Goal: Task Accomplishment & Management: Complete application form

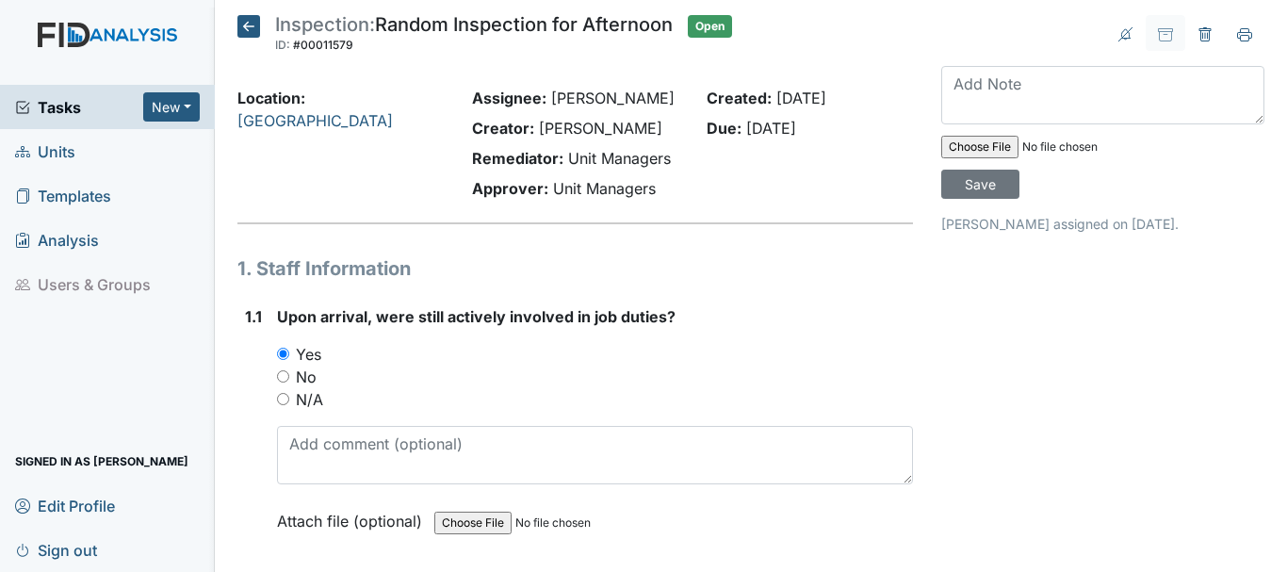
scroll to position [418, 0]
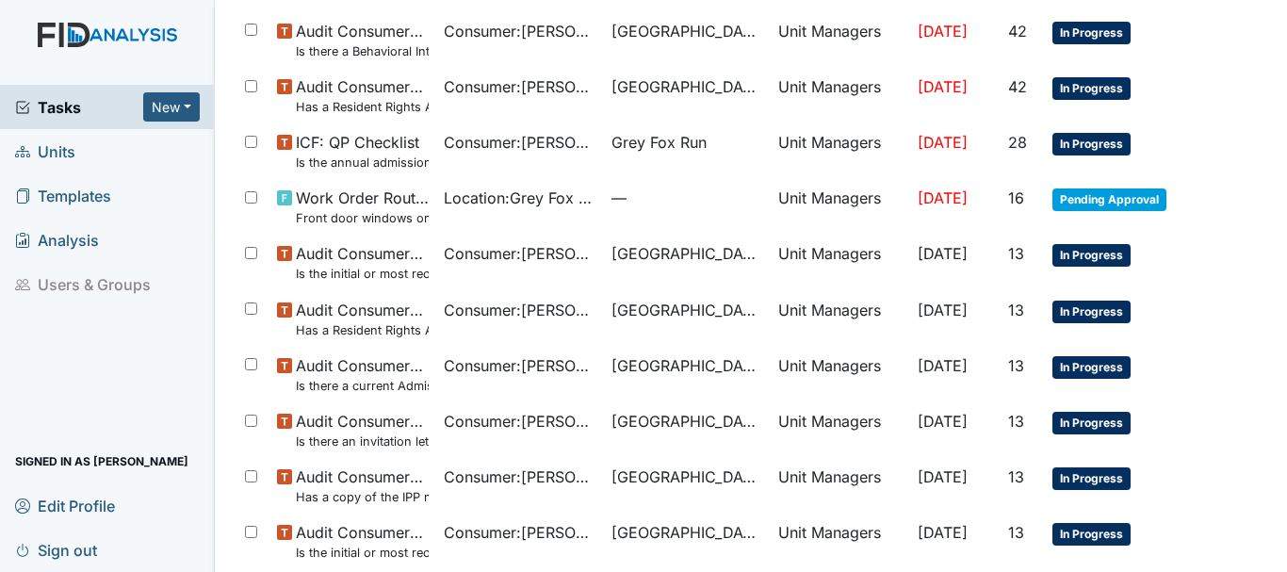
scroll to position [1339, 0]
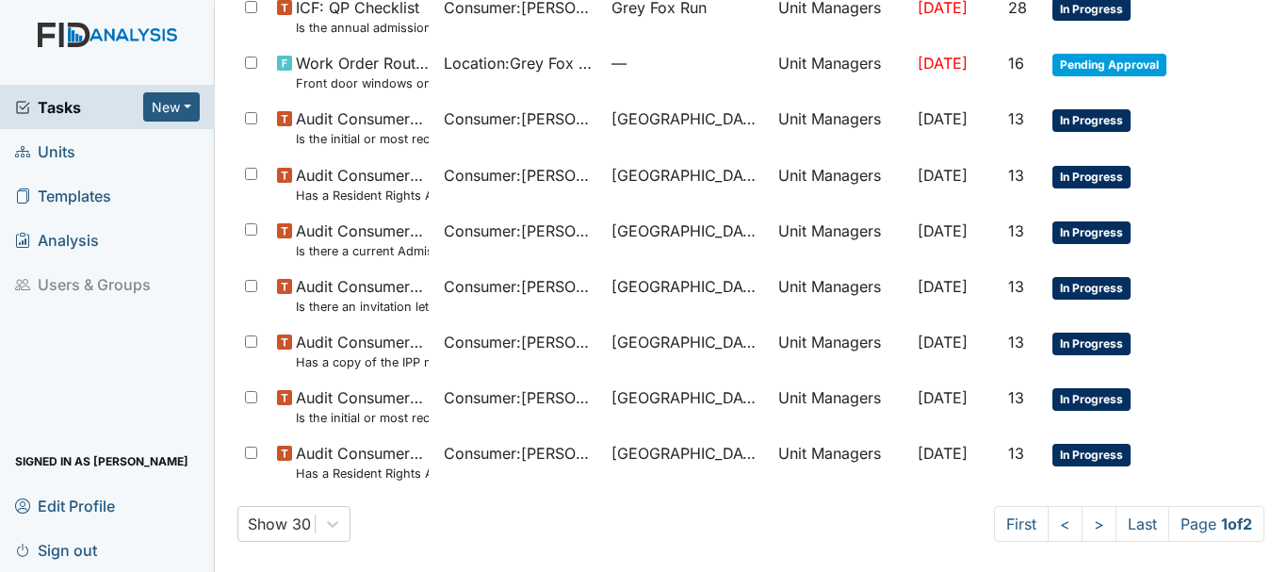
click at [80, 104] on span "Tasks" at bounding box center [79, 107] width 128 height 23
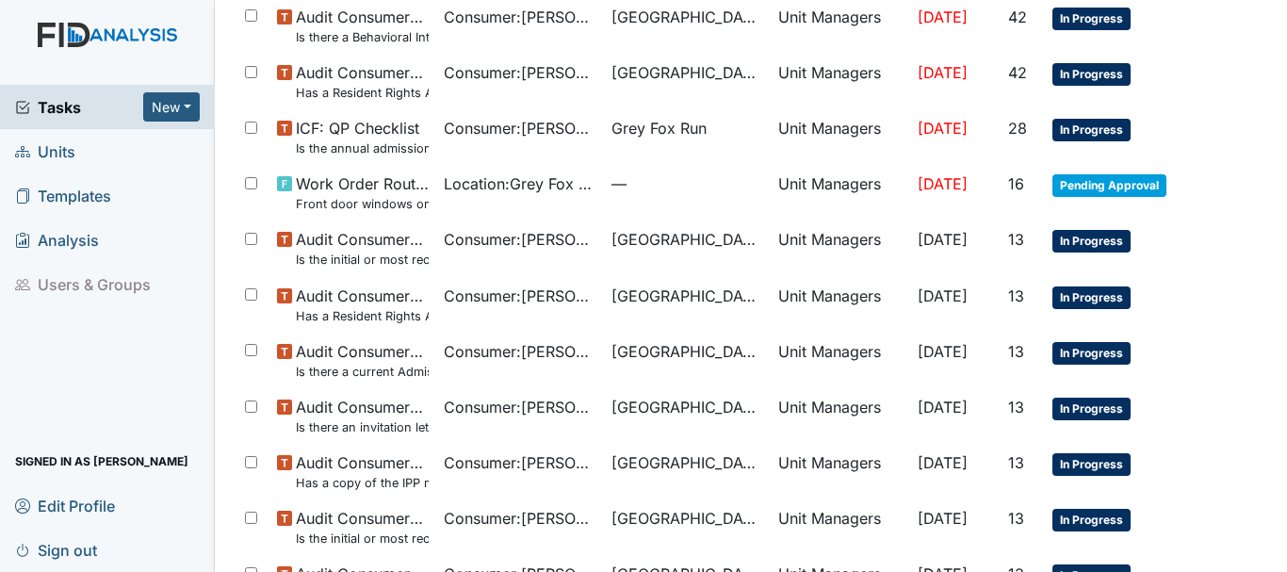
scroll to position [1339, 0]
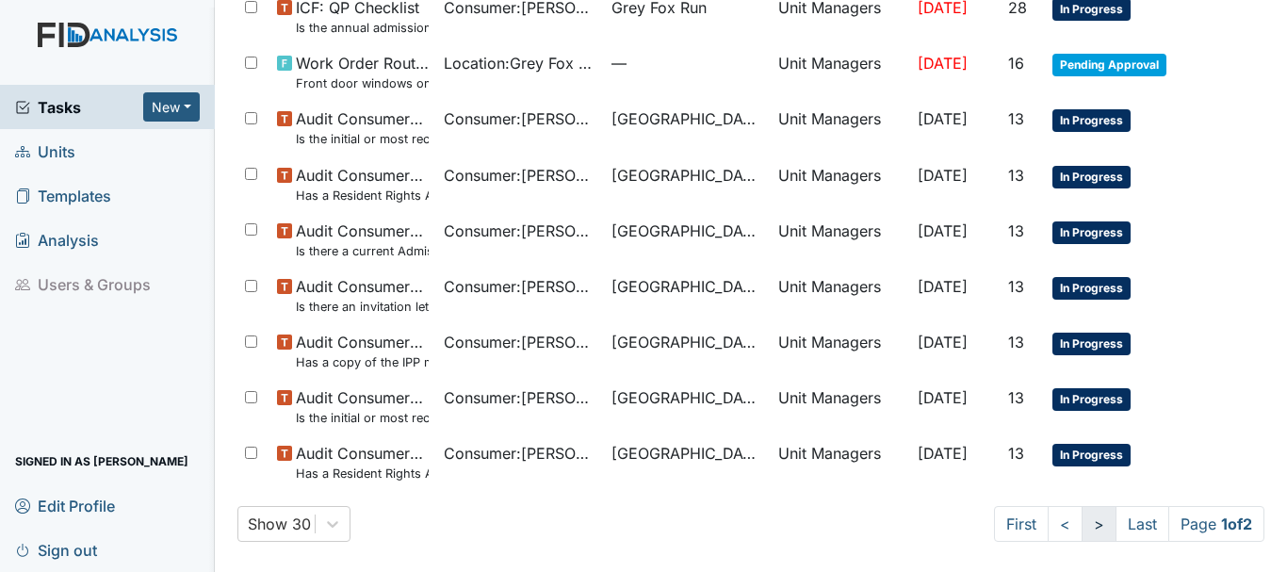
click at [1082, 532] on link ">" at bounding box center [1099, 524] width 35 height 36
click at [1079, 525] on link ">" at bounding box center [1096, 524] width 35 height 36
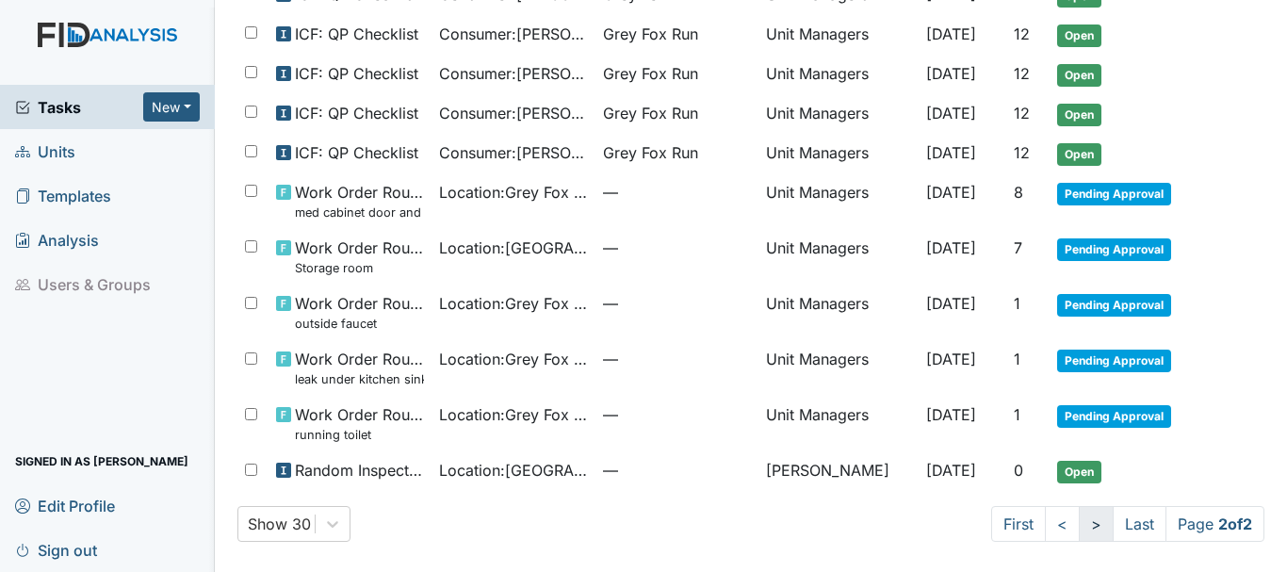
scroll to position [667, 0]
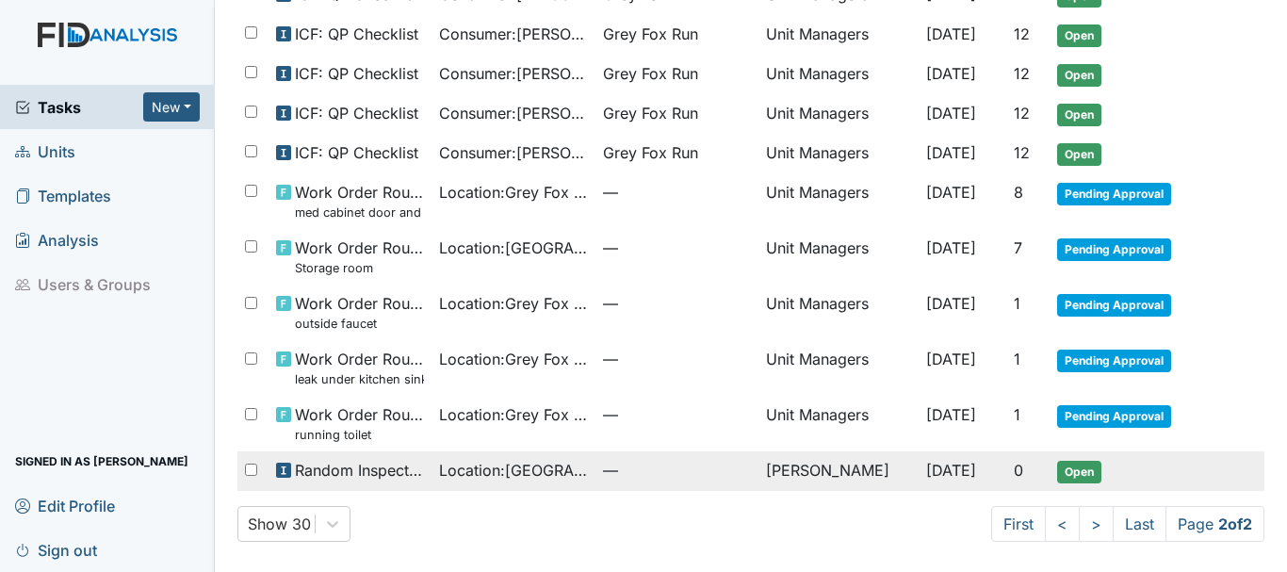
click at [1058, 472] on span "Open" at bounding box center [1079, 472] width 44 height 23
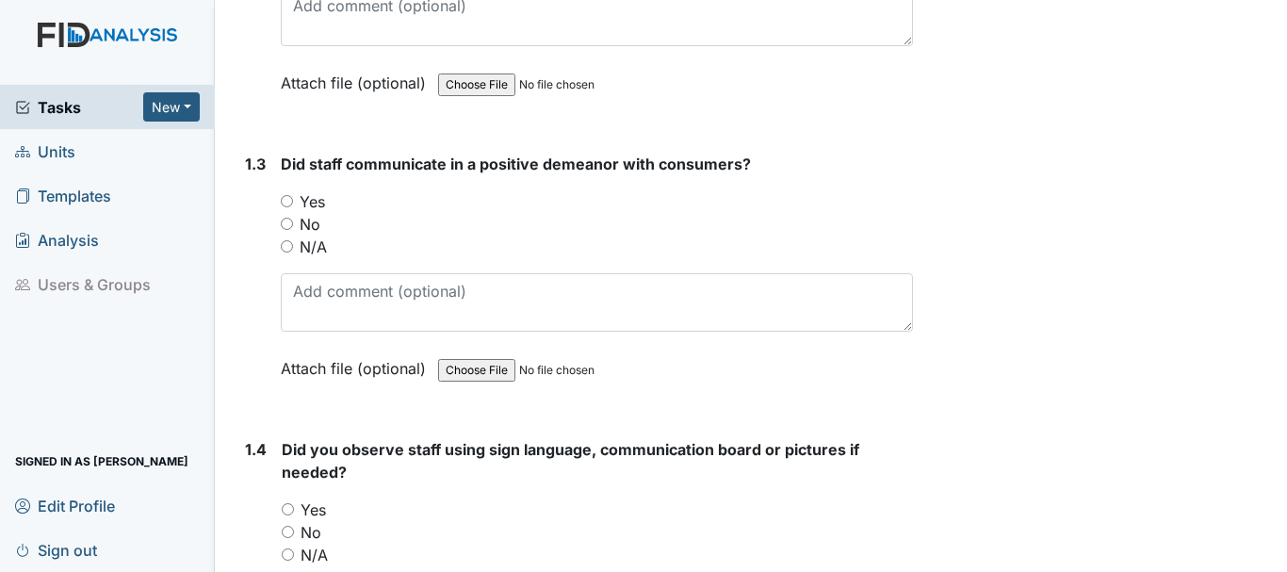
scroll to position [731, 0]
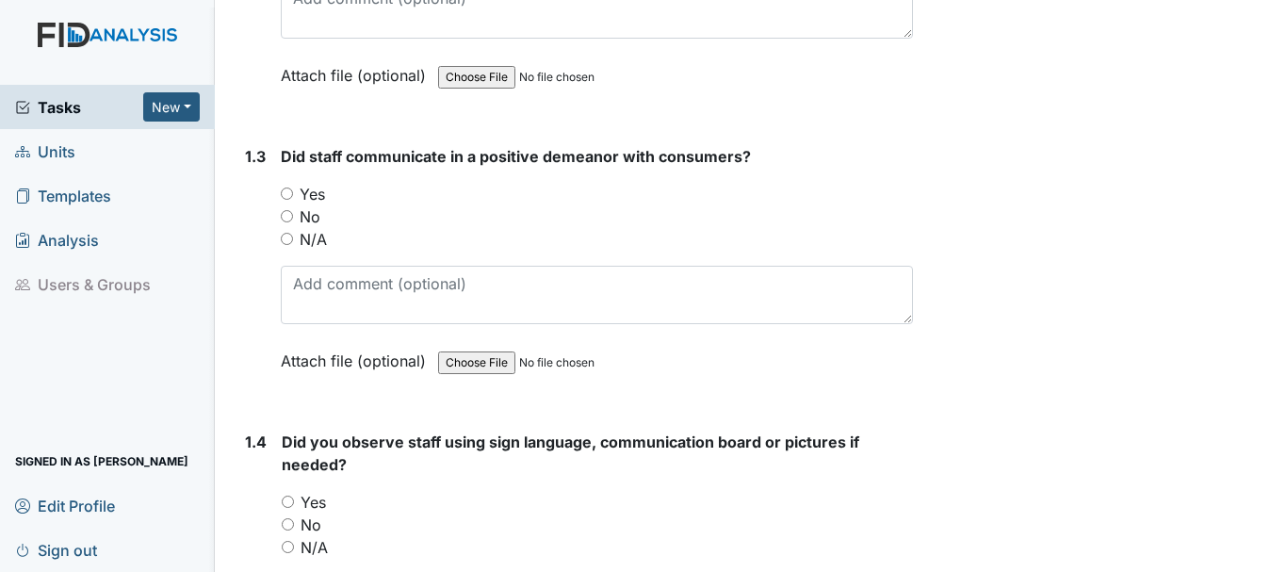
click at [286, 193] on input "Yes" at bounding box center [287, 193] width 12 height 12
radio input "true"
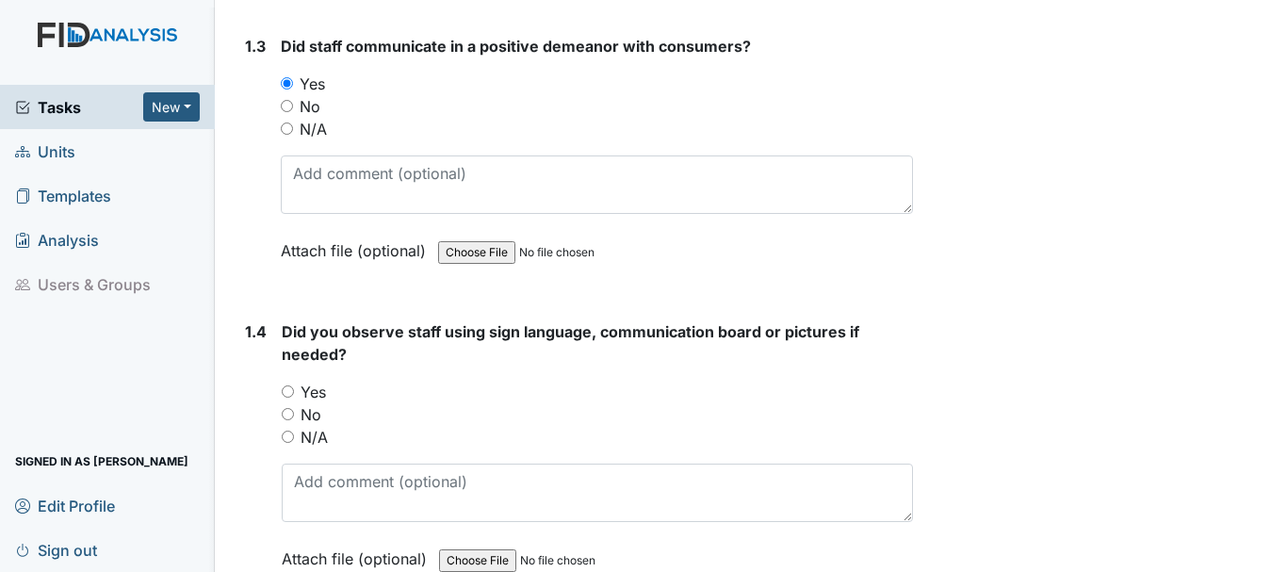
scroll to position [947, 0]
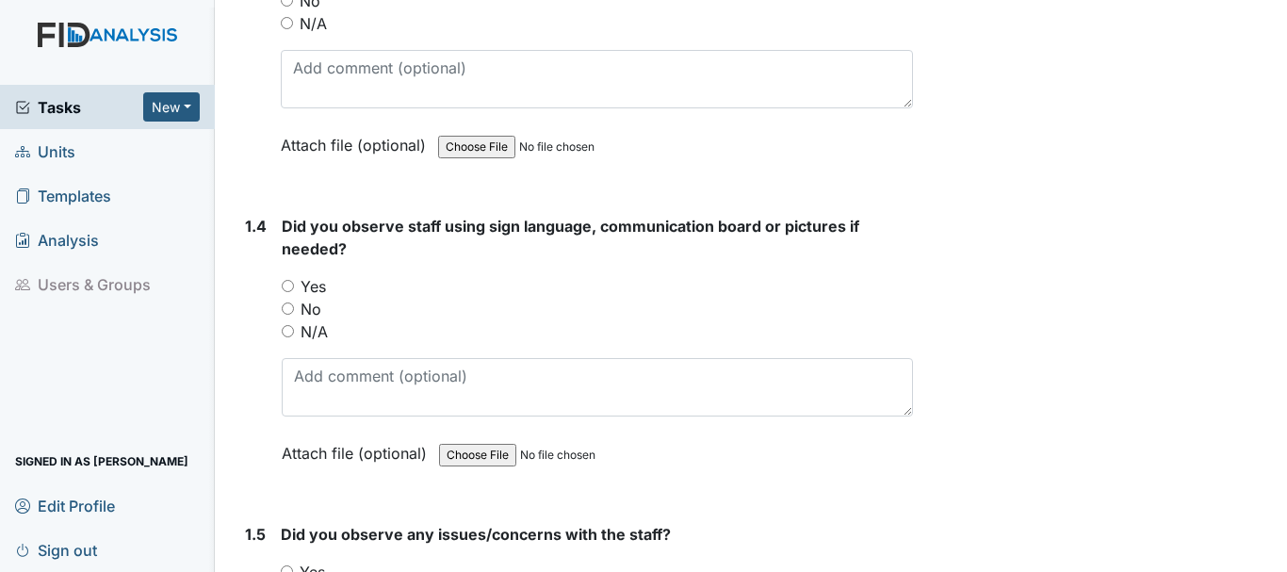
click at [284, 280] on input "Yes" at bounding box center [288, 286] width 12 height 12
radio input "true"
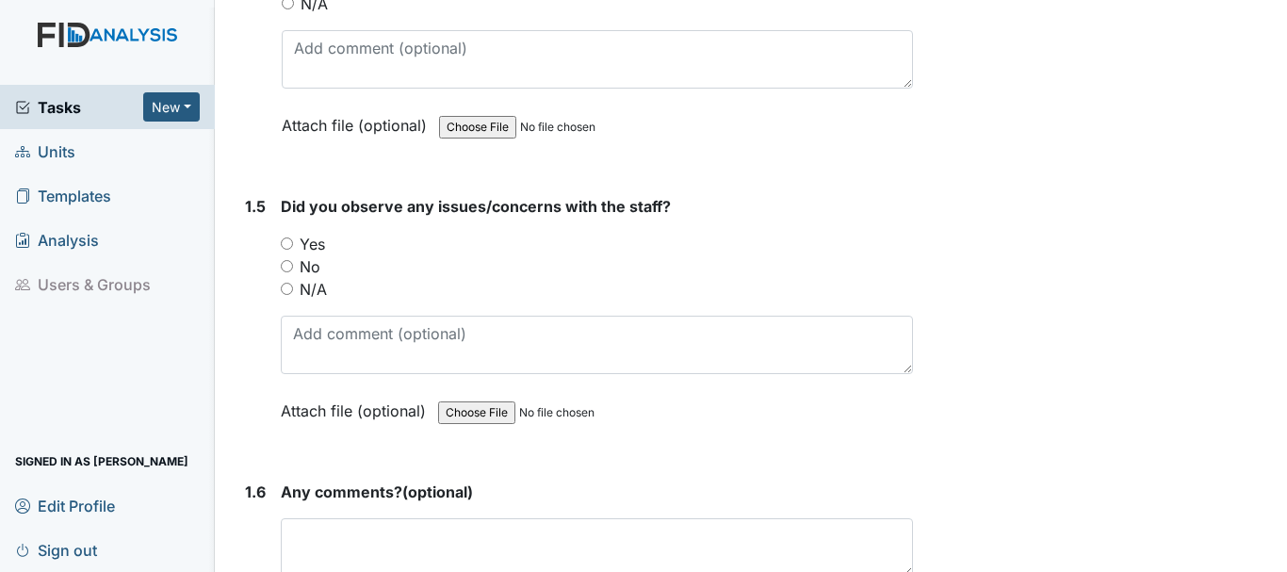
scroll to position [1276, 0]
click at [286, 265] on input "No" at bounding box center [287, 265] width 12 height 12
radio input "true"
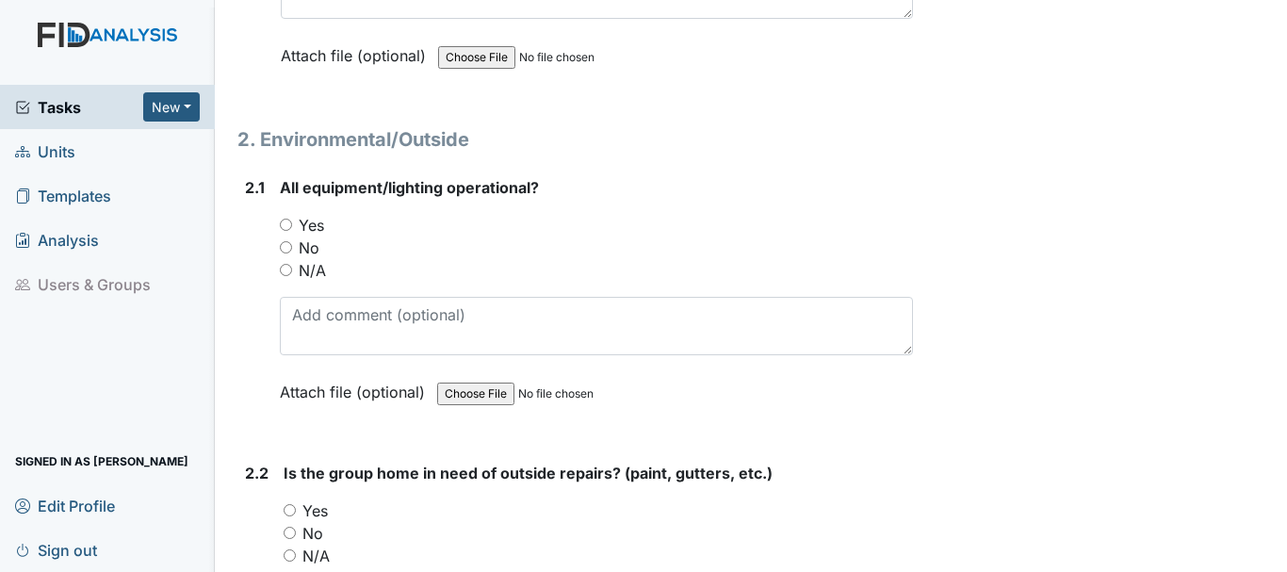
scroll to position [1845, 0]
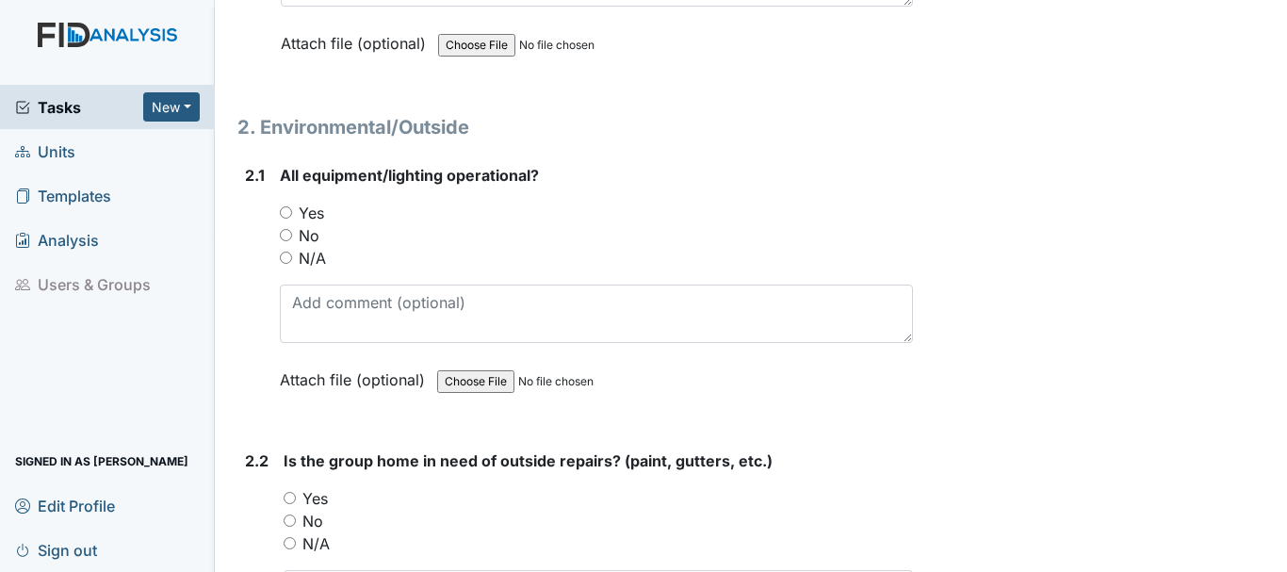
click at [285, 212] on input "Yes" at bounding box center [286, 212] width 12 height 12
radio input "true"
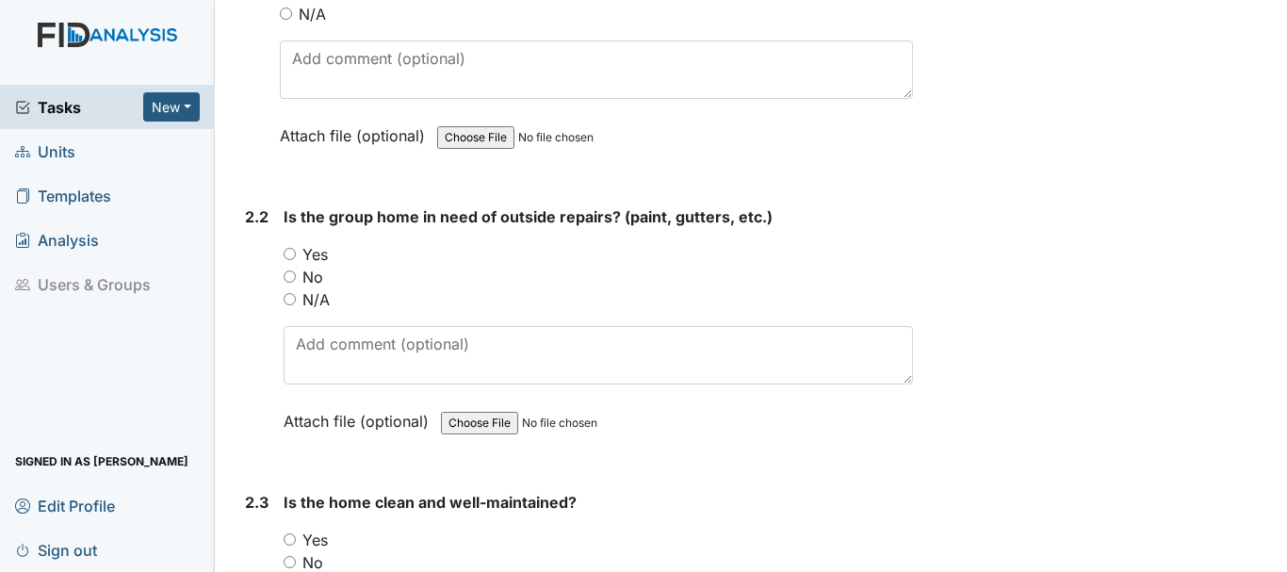
scroll to position [2133, 0]
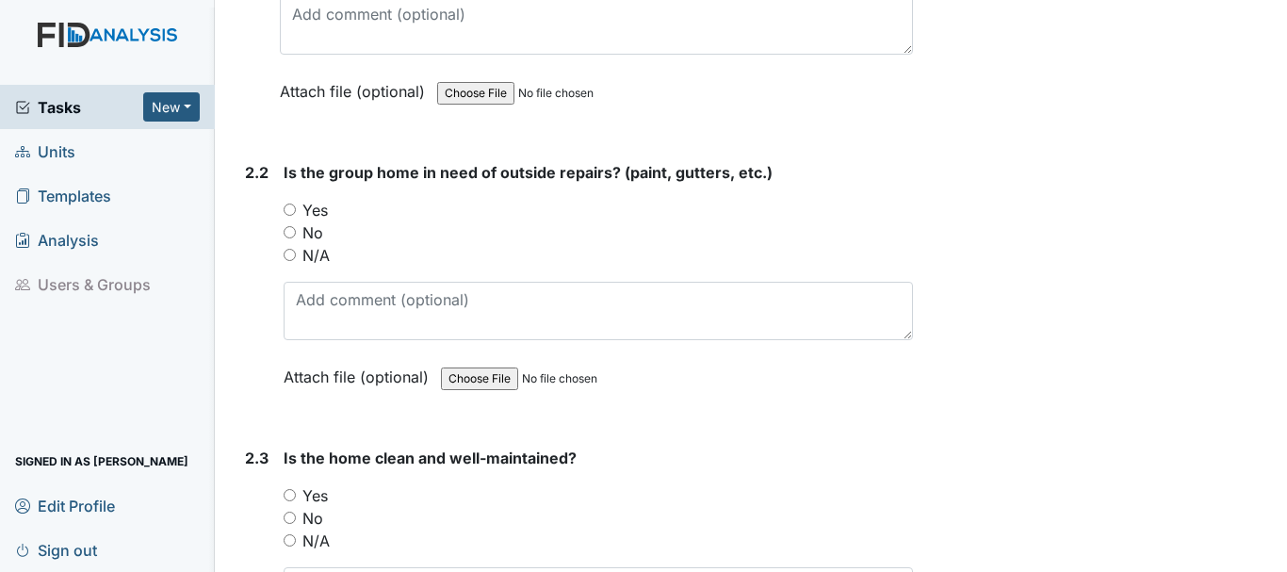
click at [293, 208] on input "Yes" at bounding box center [290, 210] width 12 height 12
radio input "true"
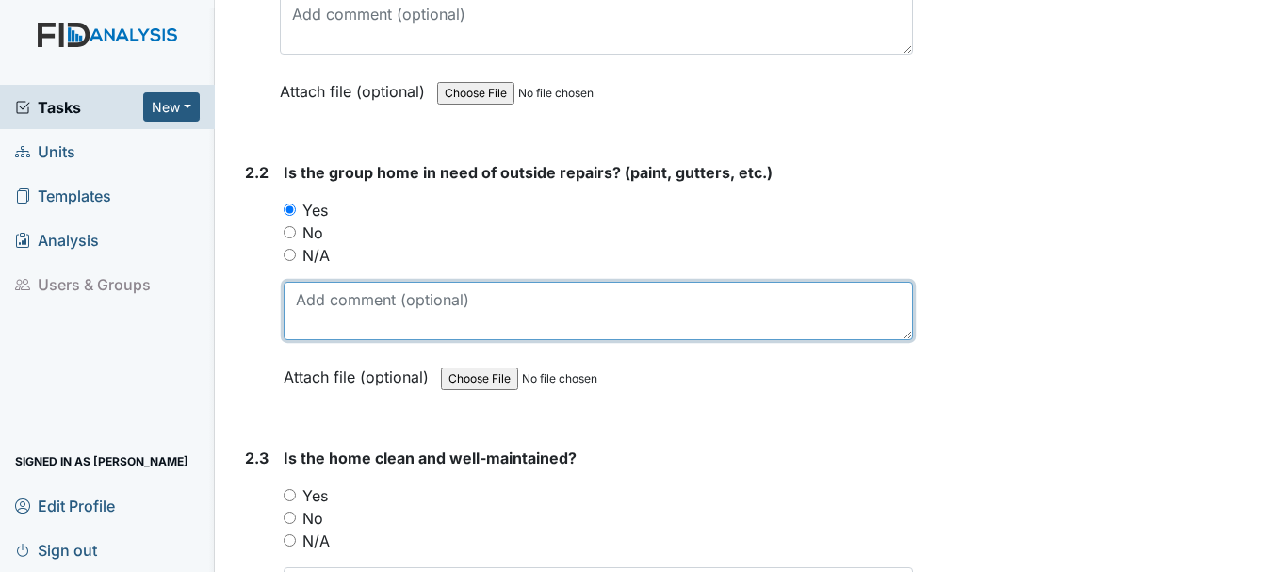
click at [392, 328] on textarea at bounding box center [598, 311] width 629 height 58
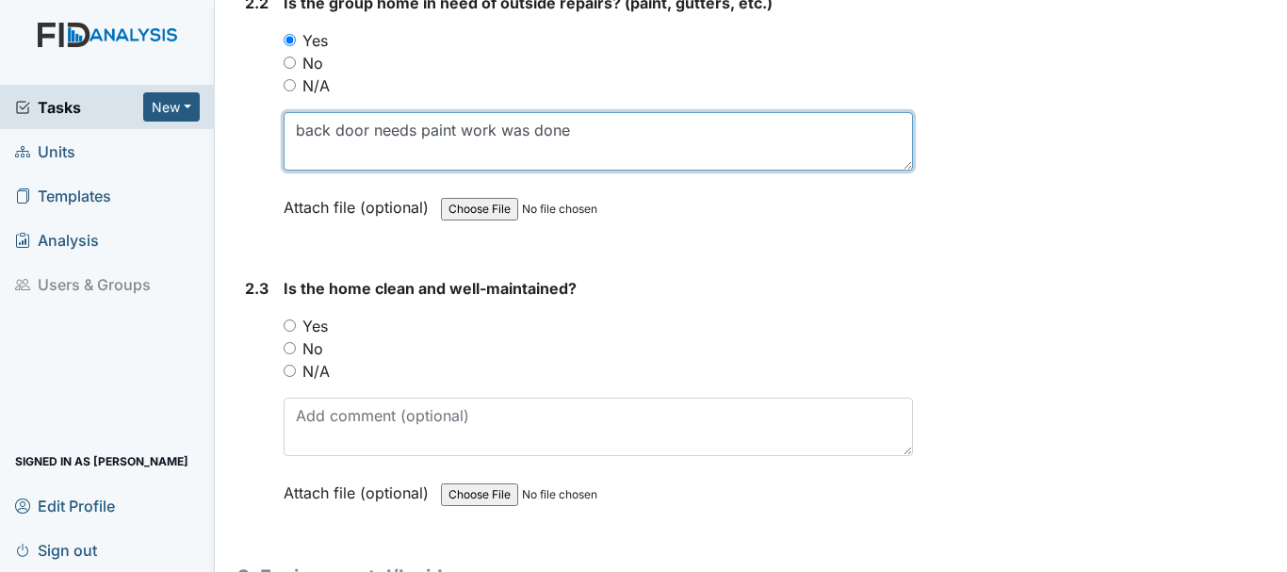
scroll to position [2306, 0]
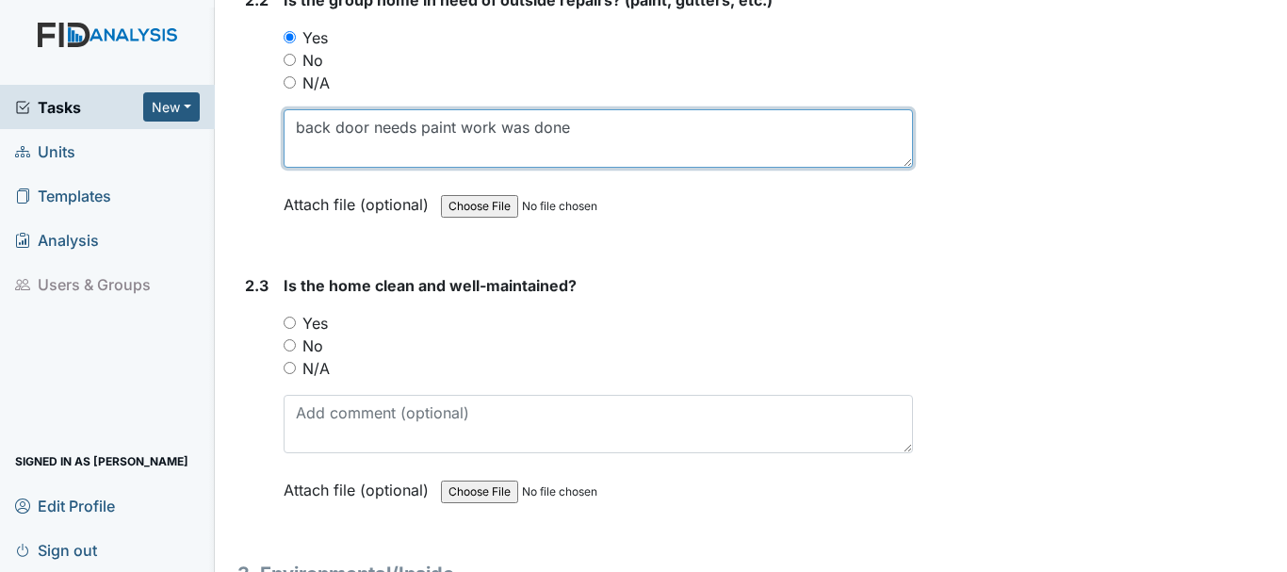
type textarea "back door needs paint work was done"
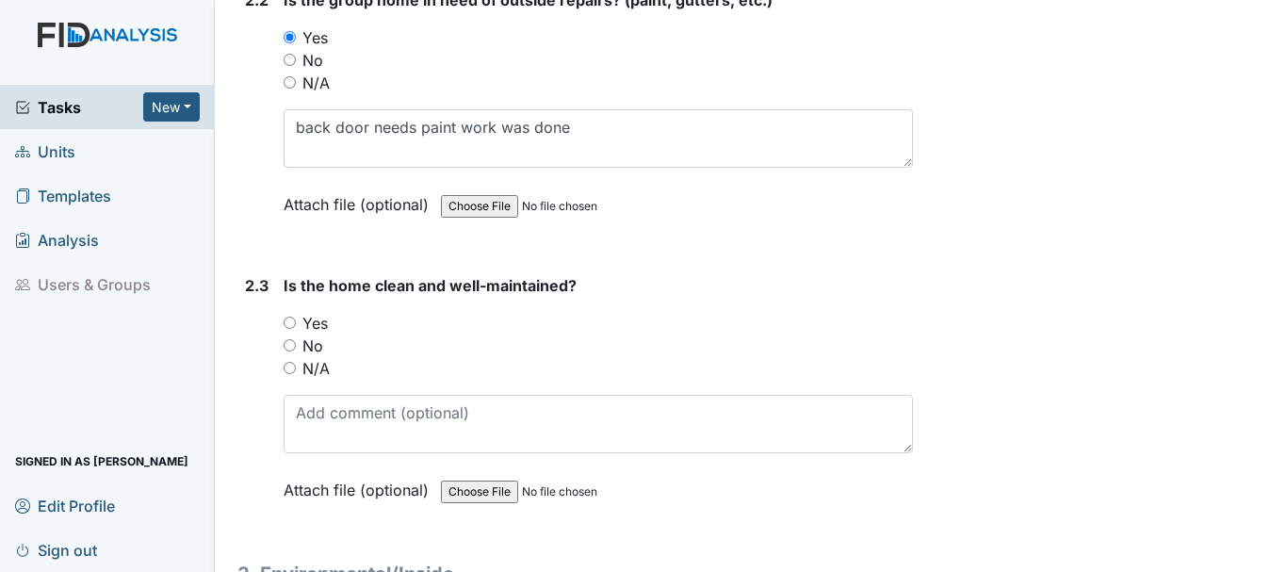
click at [290, 322] on input "Yes" at bounding box center [290, 323] width 12 height 12
radio input "true"
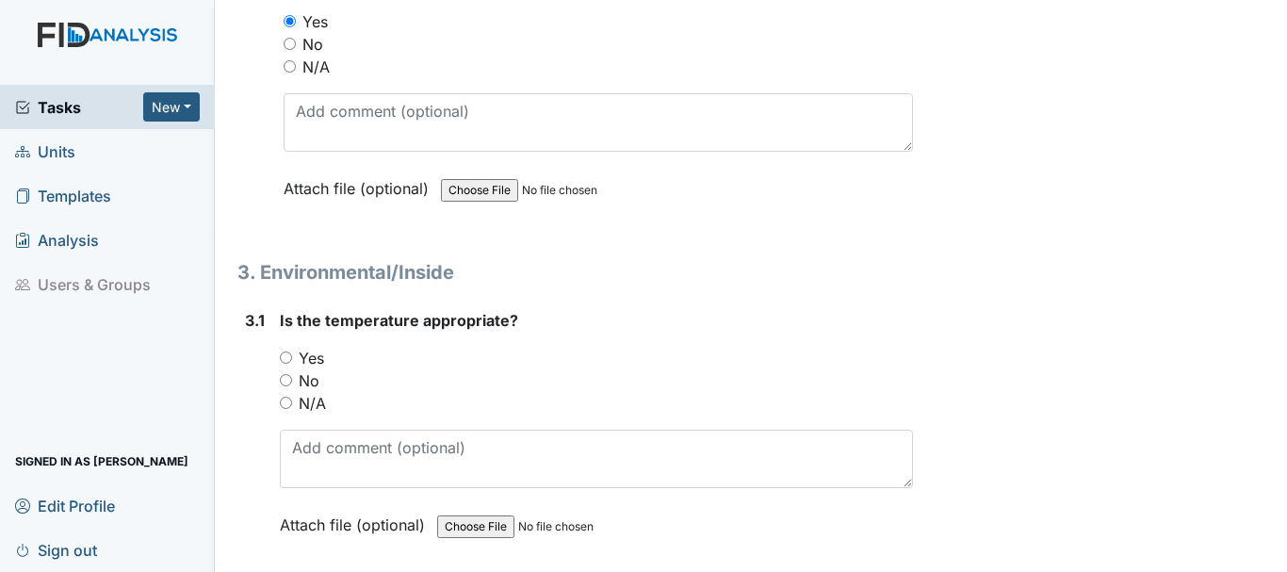
click at [285, 357] on input "Yes" at bounding box center [286, 357] width 12 height 12
radio input "true"
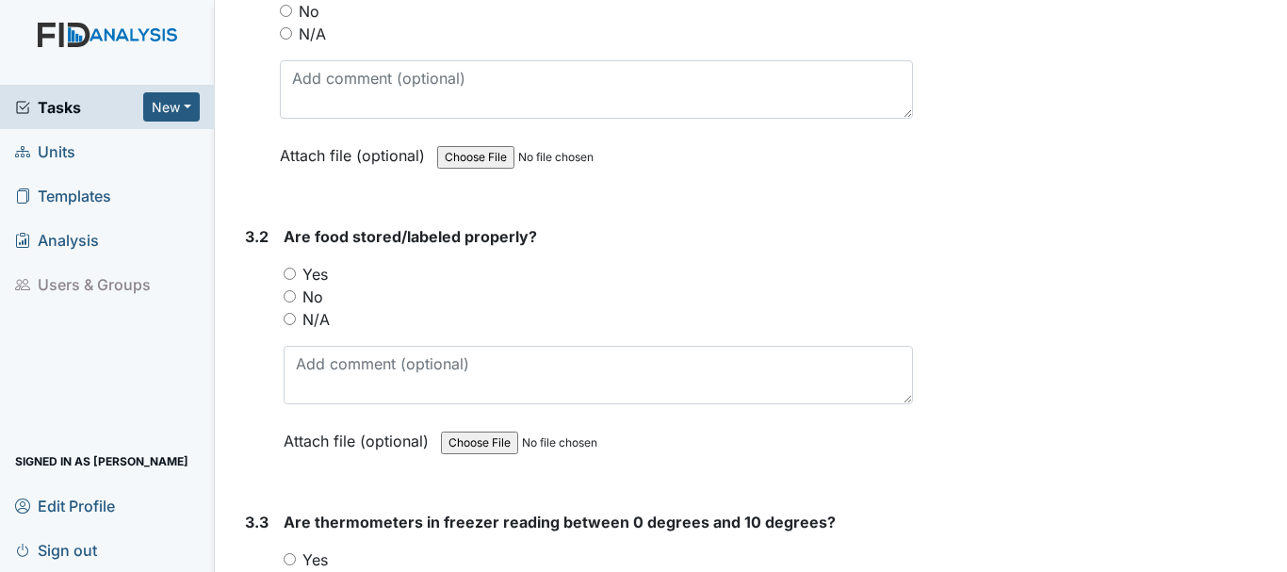
click at [295, 273] on input "Yes" at bounding box center [290, 274] width 12 height 12
radio input "true"
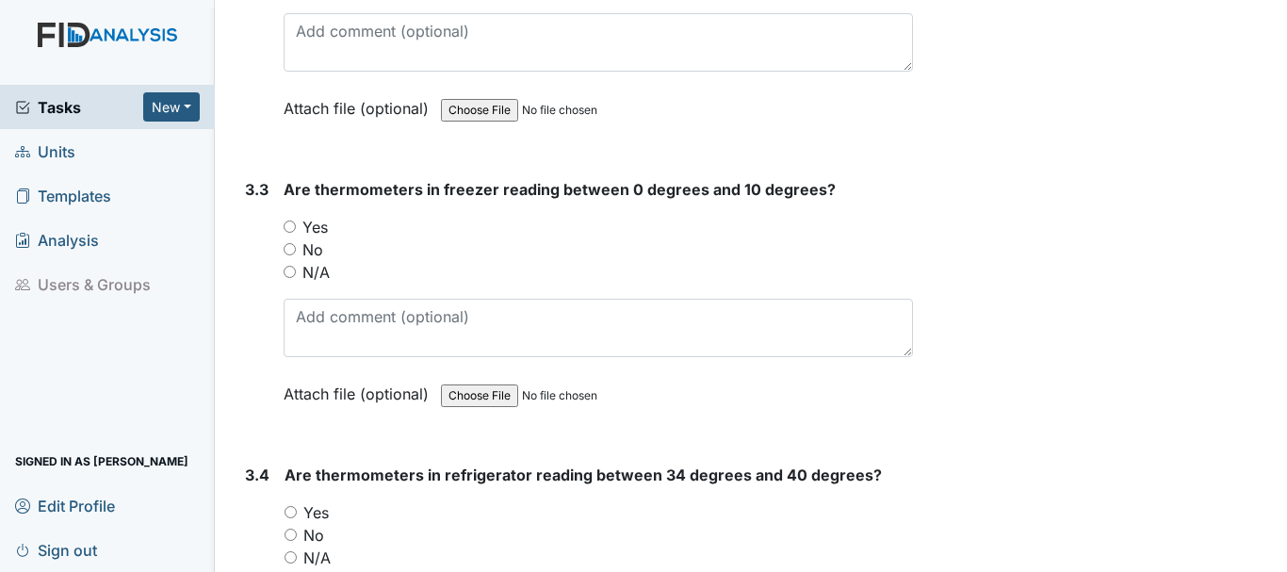
scroll to position [3310, 0]
click at [290, 225] on input "Yes" at bounding box center [290, 226] width 12 height 12
radio input "true"
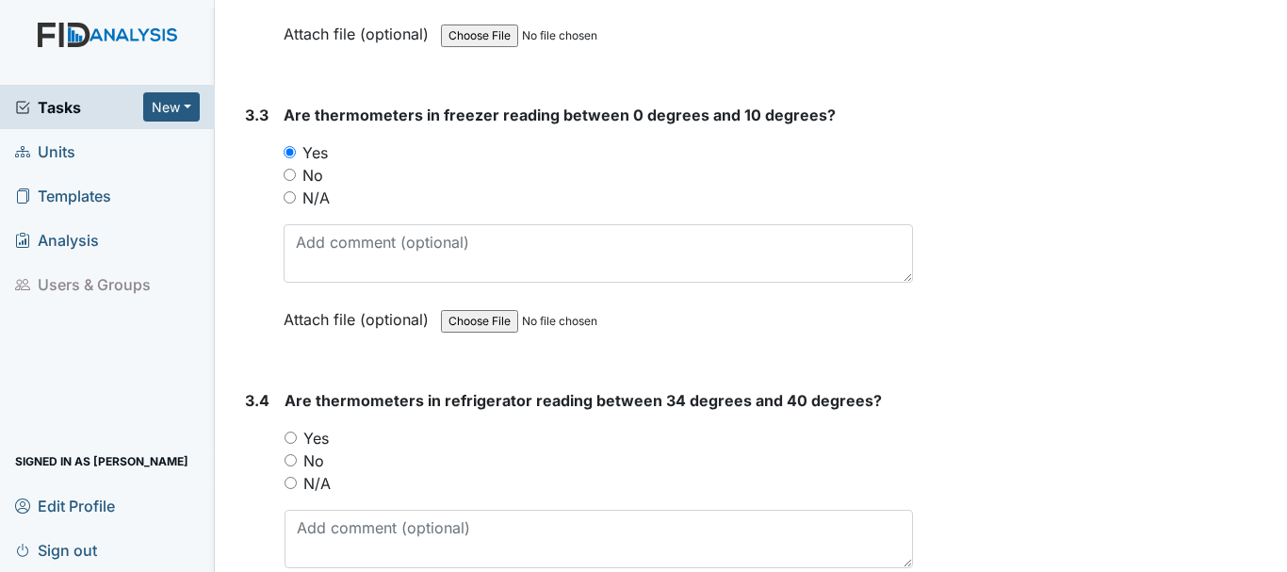
scroll to position [3451, 0]
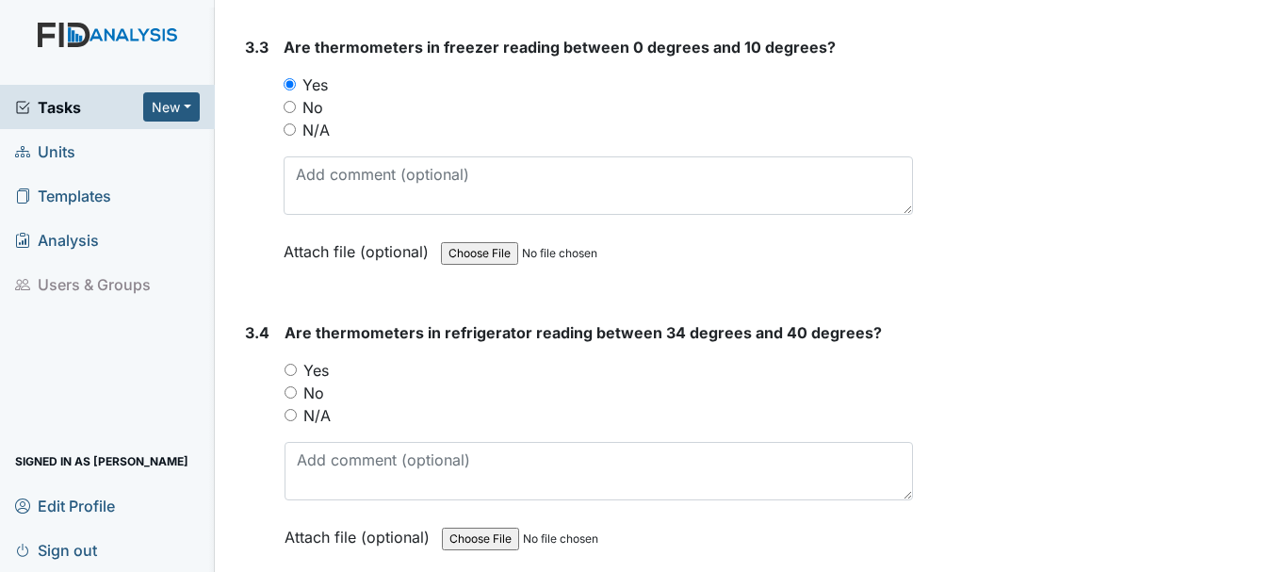
click at [312, 365] on label "Yes" at bounding box center [315, 370] width 25 height 23
click at [297, 365] on input "Yes" at bounding box center [291, 370] width 12 height 12
radio input "true"
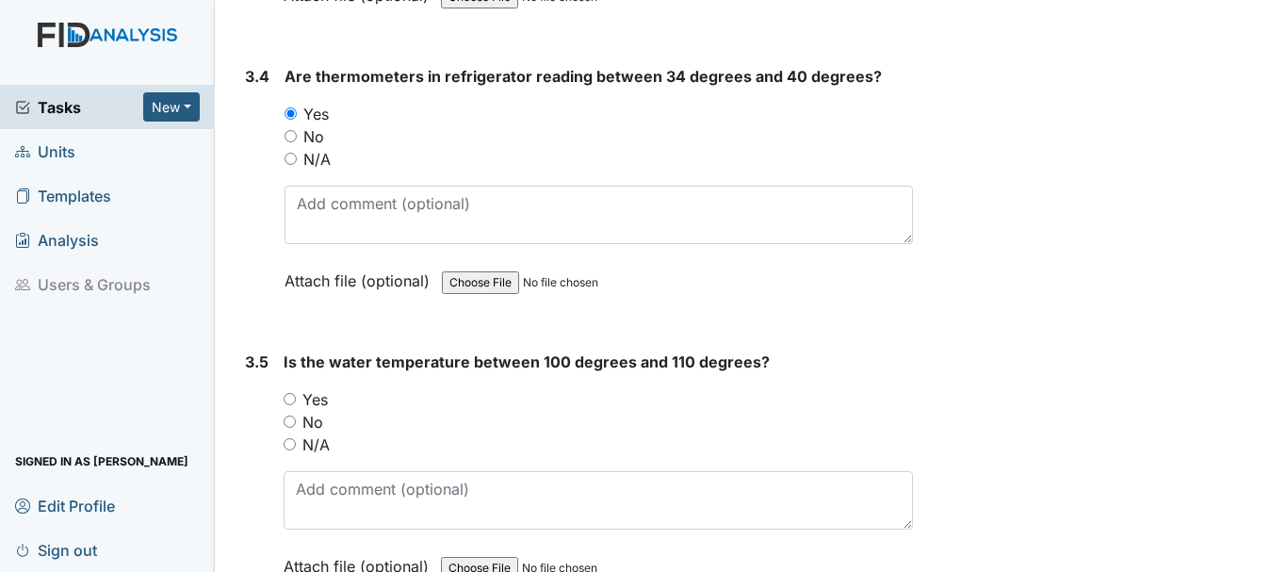
scroll to position [3717, 0]
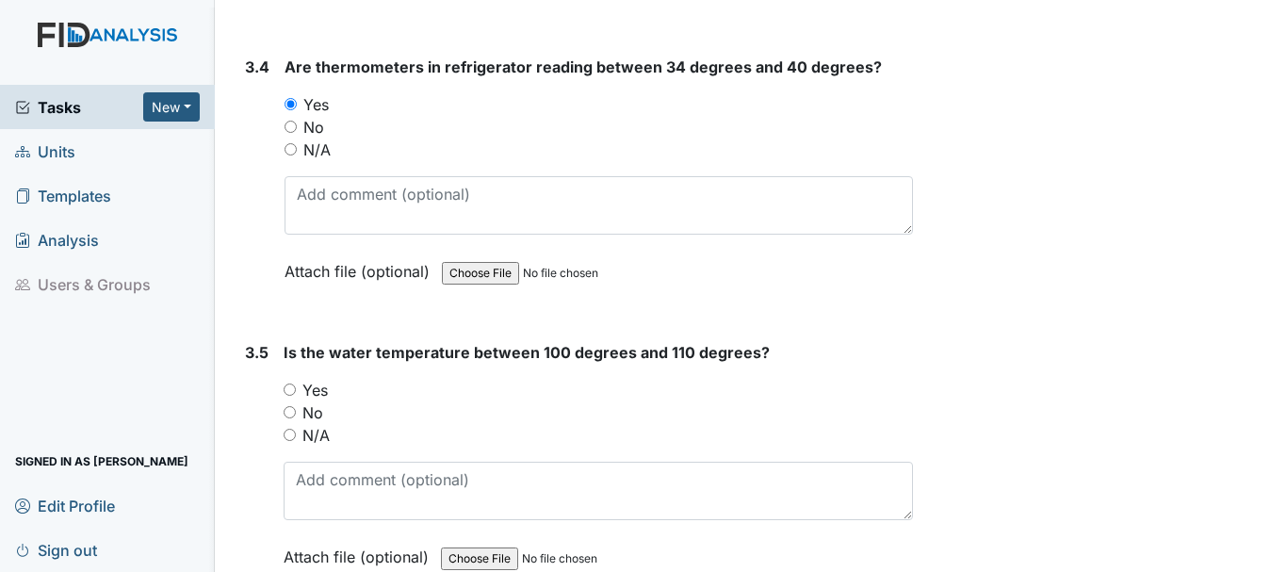
click at [294, 389] on input "Yes" at bounding box center [290, 389] width 12 height 12
radio input "true"
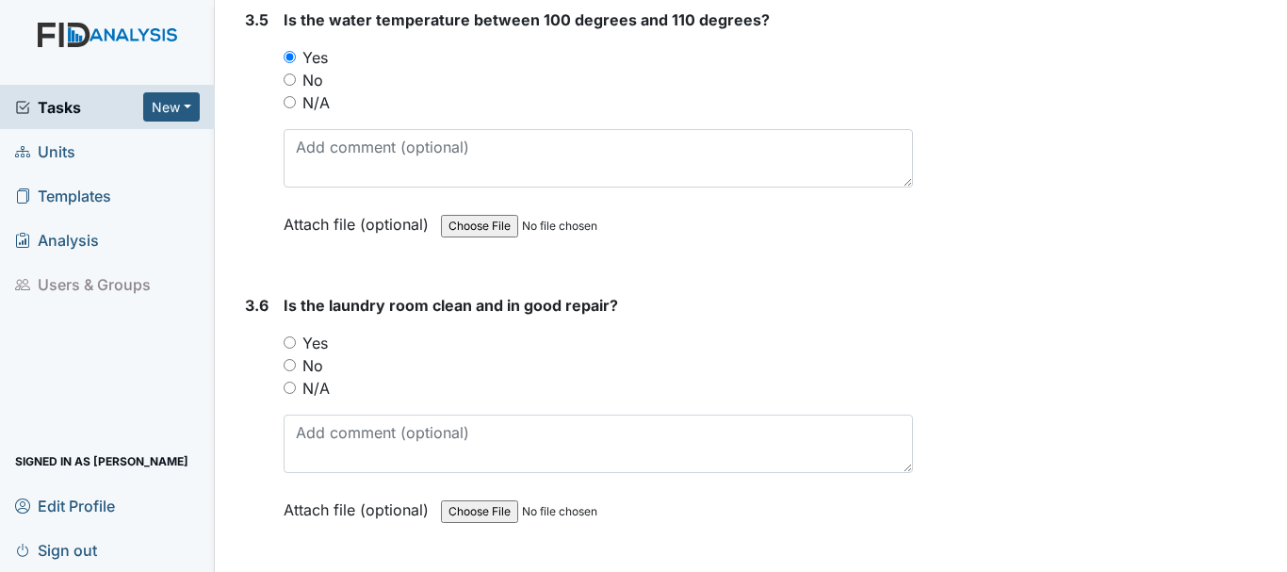
scroll to position [4058, 0]
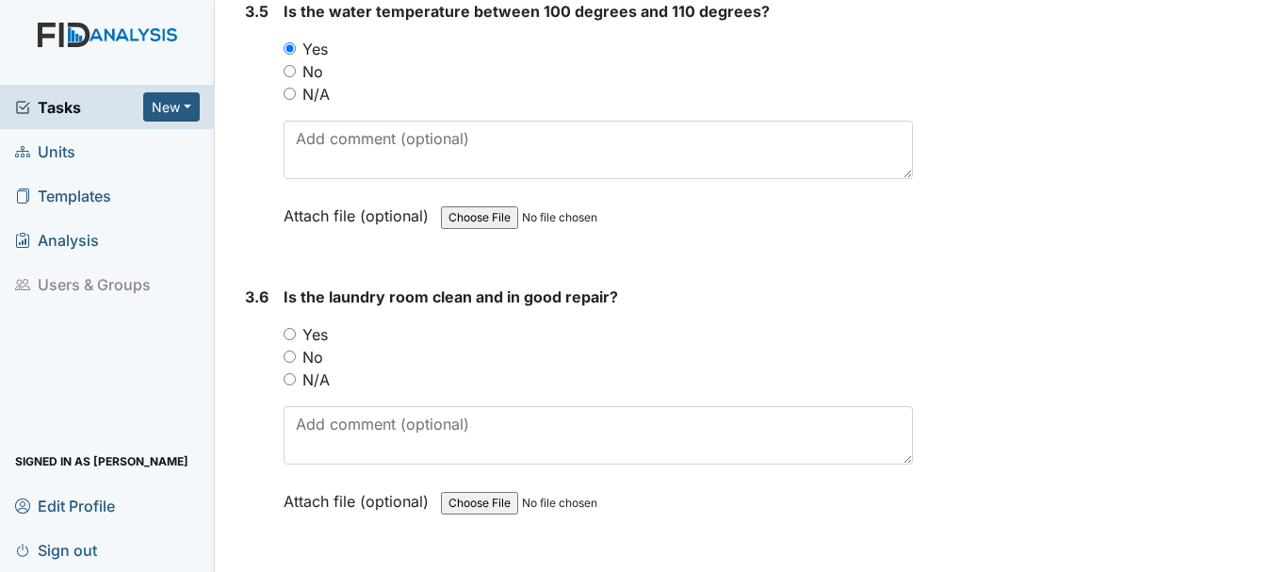
click at [289, 333] on input "Yes" at bounding box center [290, 334] width 12 height 12
radio input "true"
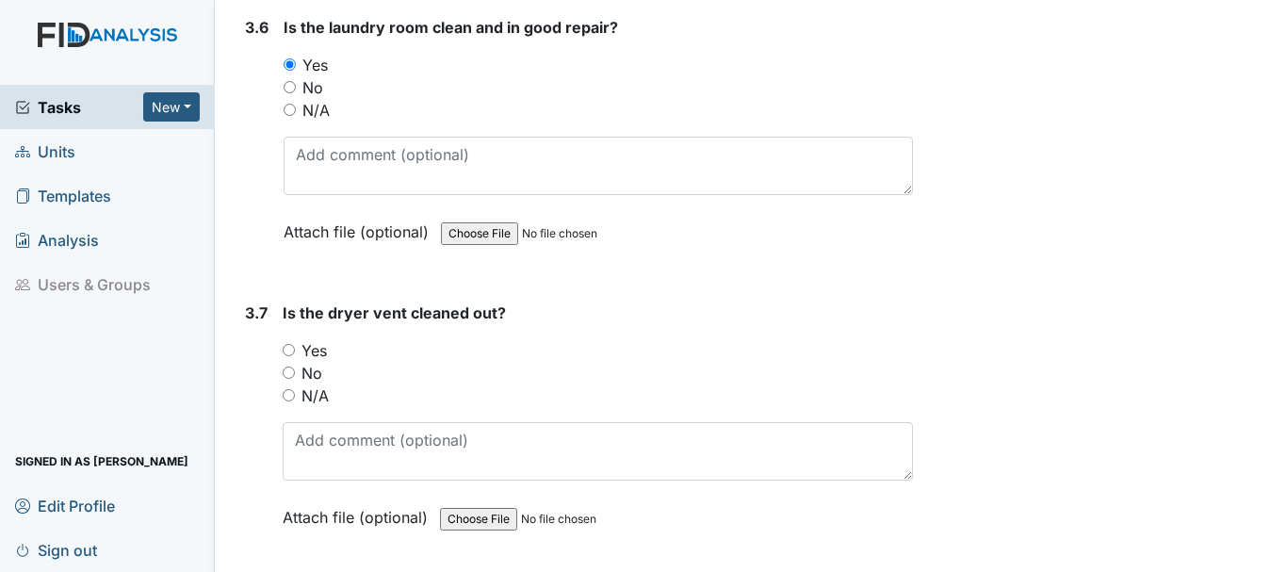
scroll to position [4328, 0]
click at [291, 396] on input "N/A" at bounding box center [289, 394] width 12 height 12
radio input "true"
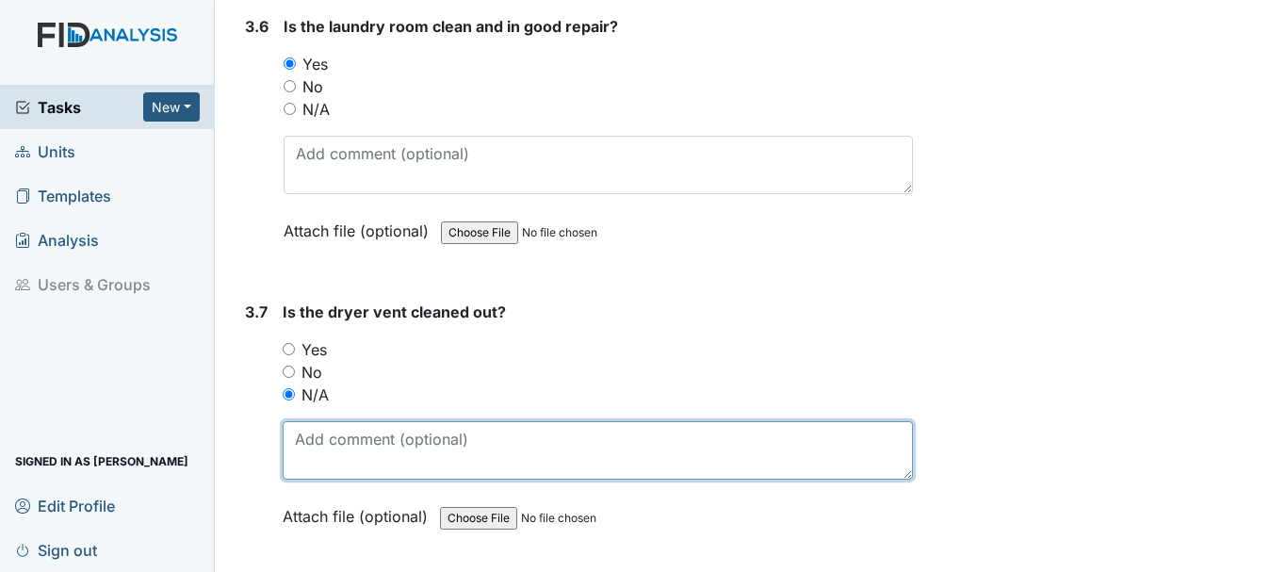
click at [338, 429] on textarea at bounding box center [598, 450] width 630 height 58
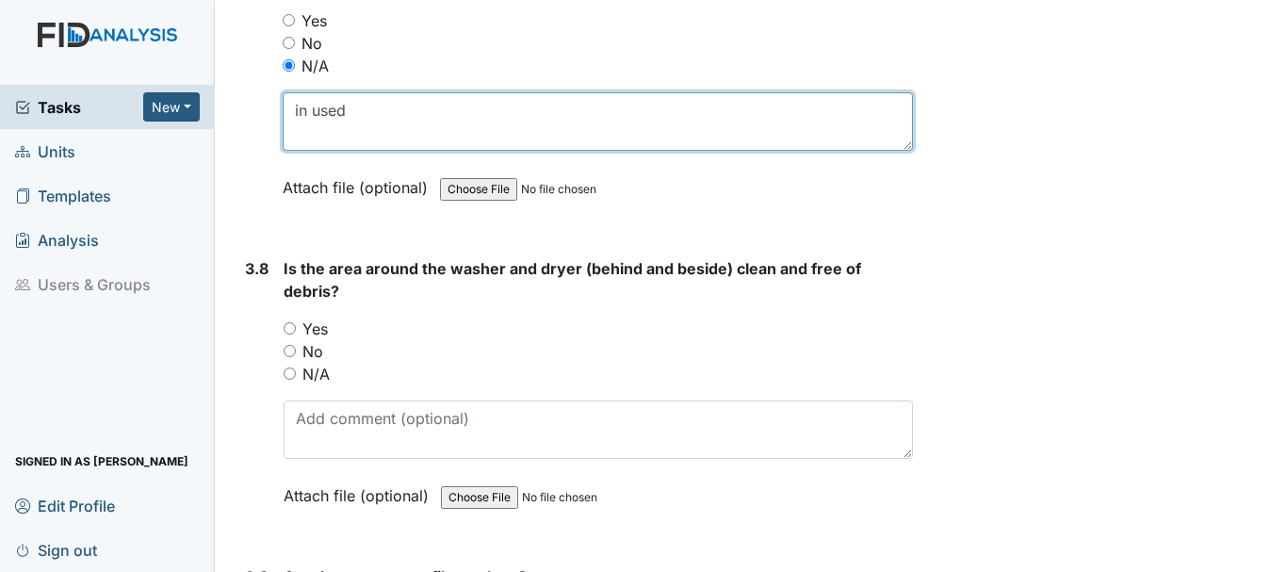
scroll to position [4658, 0]
type textarea "in used"
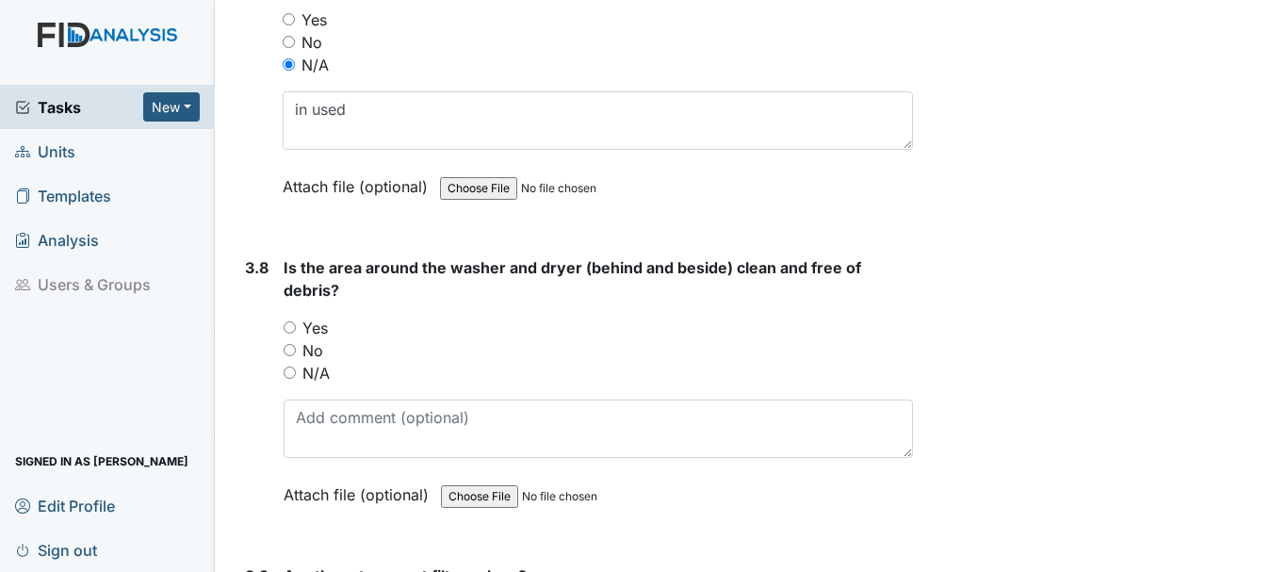
click at [289, 327] on input "Yes" at bounding box center [290, 327] width 12 height 12
radio input "true"
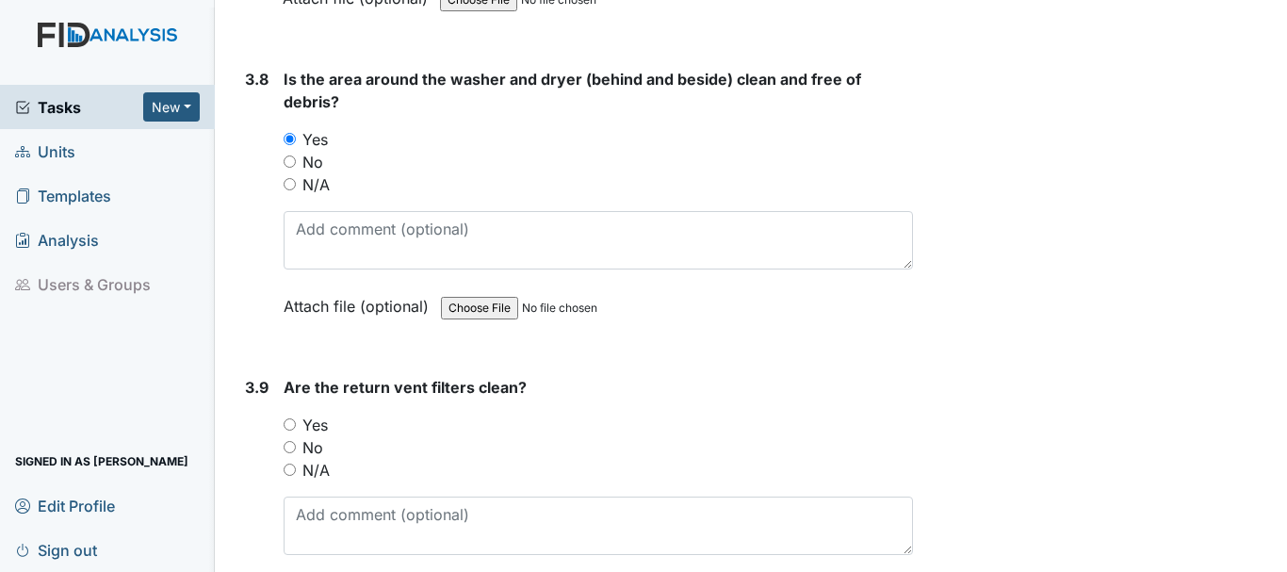
scroll to position [4938, 0]
